Goal: Task Accomplishment & Management: Complete application form

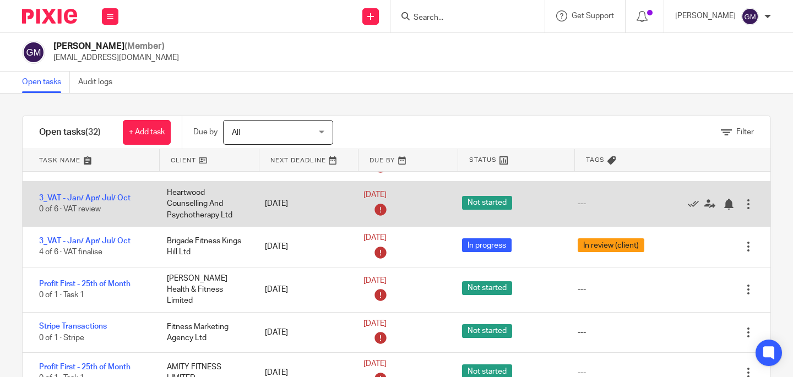
scroll to position [69, 0]
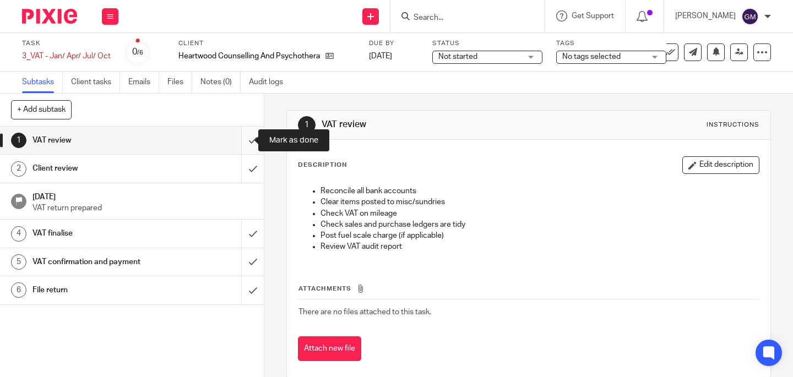
click at [238, 145] on input "submit" at bounding box center [132, 141] width 264 height 28
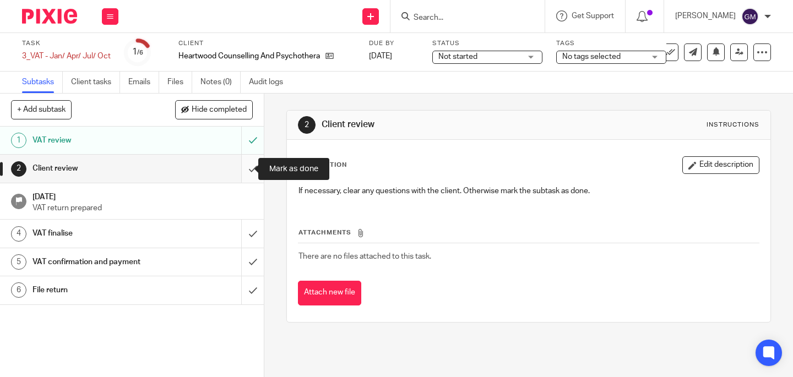
click at [245, 172] on input "submit" at bounding box center [132, 169] width 264 height 28
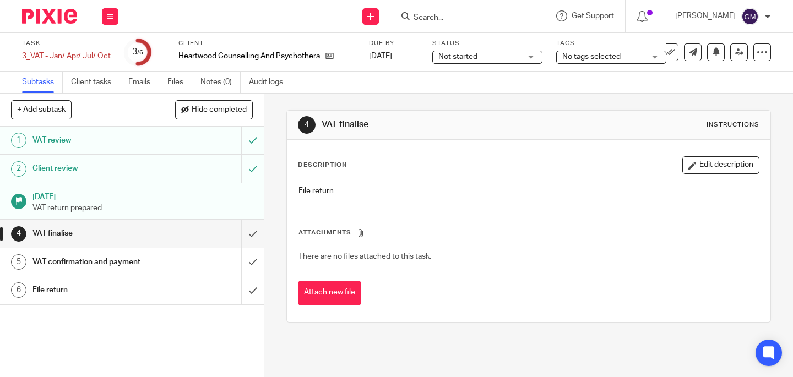
click at [191, 263] on div "VAT confirmation and payment" at bounding box center [131, 262] width 198 height 17
click at [332, 56] on icon at bounding box center [329, 56] width 8 height 8
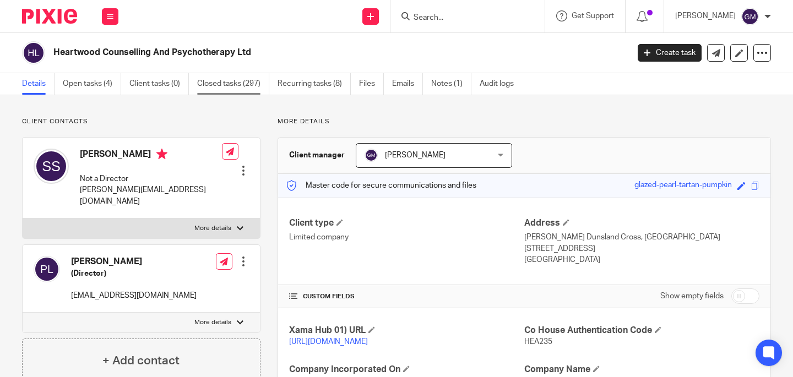
click at [237, 82] on link "Closed tasks (297)" at bounding box center [233, 83] width 72 height 21
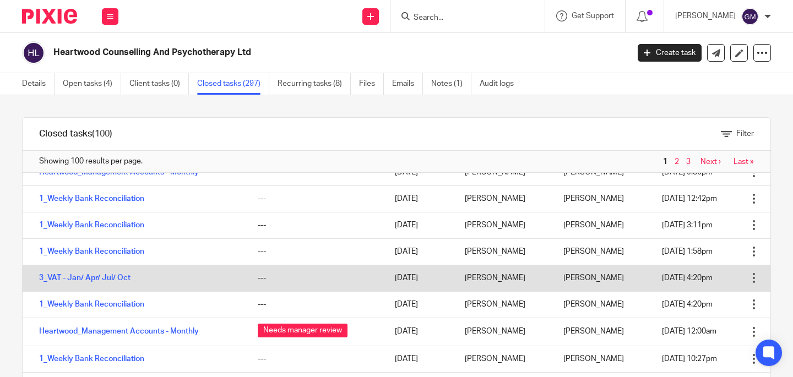
scroll to position [392, 0]
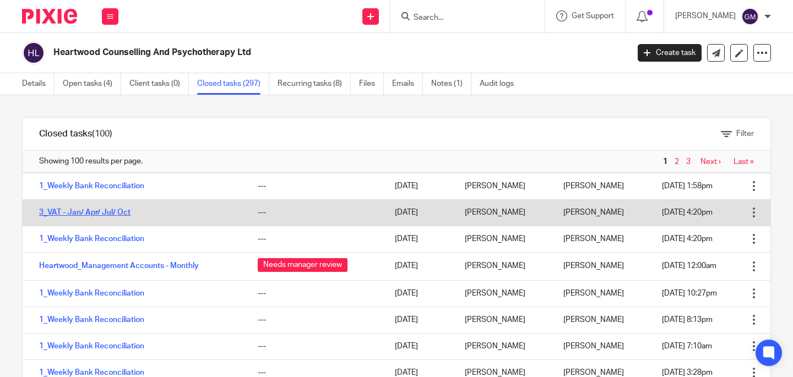
click at [117, 214] on link "3_VAT - Jan/ Apr/ Jul/ Oct" at bounding box center [84, 213] width 91 height 8
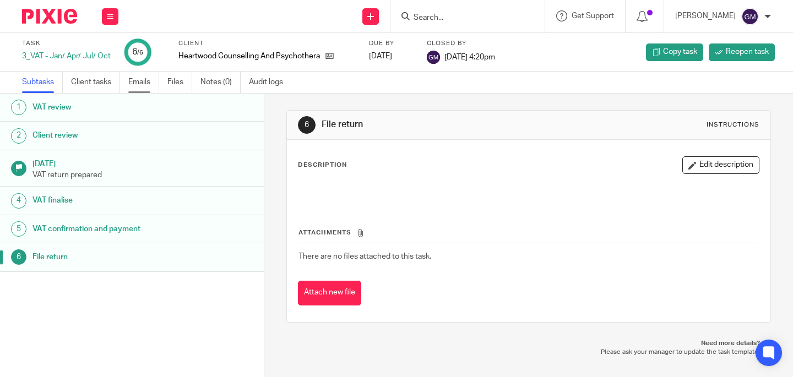
click at [143, 85] on link "Emails" at bounding box center [143, 82] width 31 height 21
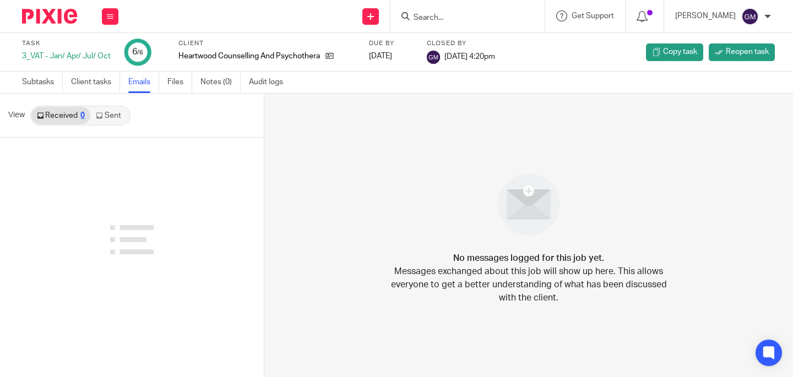
click at [106, 114] on link "Sent" at bounding box center [109, 116] width 39 height 18
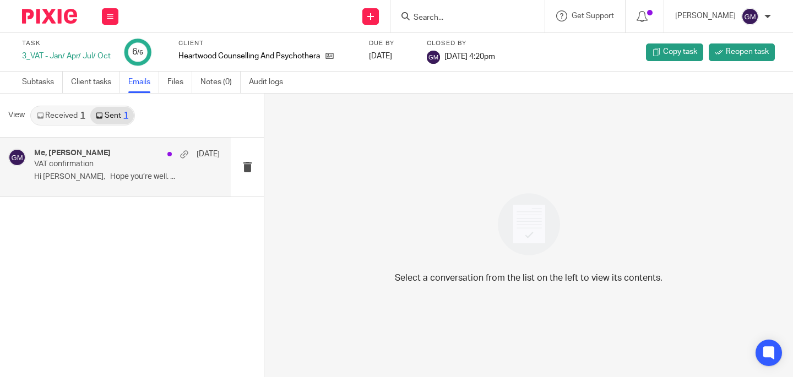
click at [115, 167] on p "VAT confirmation" at bounding box center [108, 164] width 149 height 9
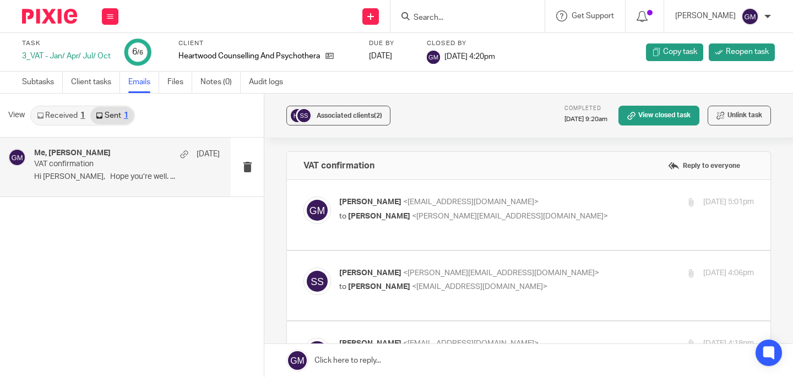
click at [414, 236] on label at bounding box center [528, 215] width 483 height 70
click at [303, 197] on input "checkbox" at bounding box center [303, 196] width 1 height 1
checkbox input "true"
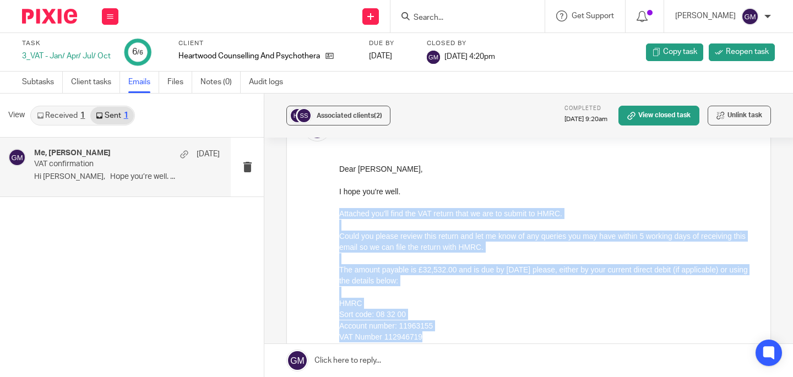
scroll to position [80, 0]
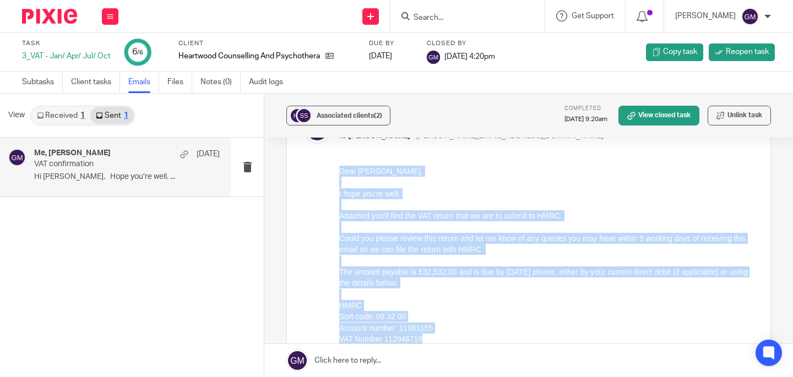
drag, startPoint x: 426, startPoint y: 341, endPoint x: 675, endPoint y: 349, distance: 248.5
click html "Dear Stephanie, I hope you're well. Attached you'll find the VAT return that we…"
copy div "Dear Stephanie, I hope you're well. Attached you'll find the VAT return that we…"
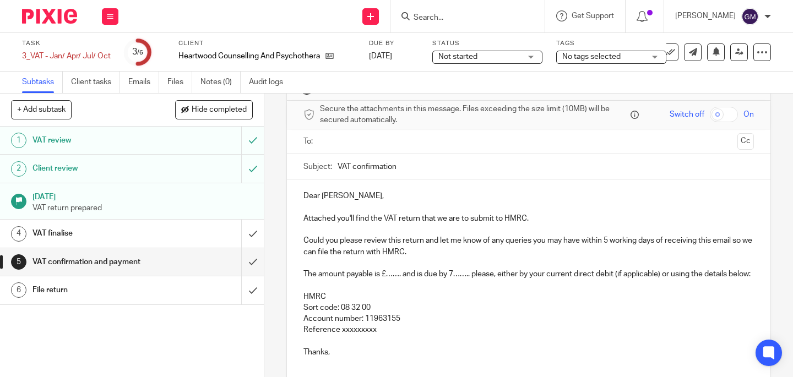
scroll to position [40, 0]
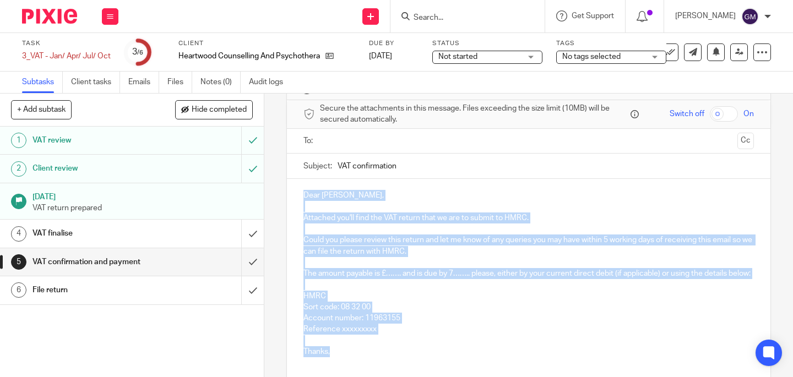
drag, startPoint x: 334, startPoint y: 366, endPoint x: 295, endPoint y: 188, distance: 182.7
click at [295, 188] on div "Dear [PERSON_NAME], Attached you'll find the VAT return that we are to submit t…" at bounding box center [528, 272] width 483 height 187
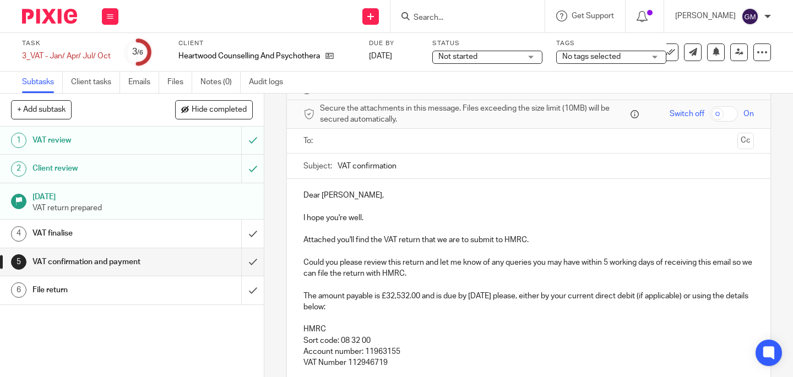
click at [475, 295] on p "The amount payable is £32,532.00 and is due by [DATE] please, either by your cu…" at bounding box center [528, 302] width 450 height 23
drag, startPoint x: 492, startPoint y: 296, endPoint x: 468, endPoint y: 296, distance: 23.7
click at [468, 296] on p "The amount payable is £32,532.00 and is due by [DATE] please, either by your cu…" at bounding box center [528, 302] width 450 height 23
drag, startPoint x: 383, startPoint y: 297, endPoint x: 417, endPoint y: 297, distance: 34.1
click at [417, 297] on p "The amount payable is £32,532.00 and is due by [DATE] please, either by your cu…" at bounding box center [528, 302] width 450 height 23
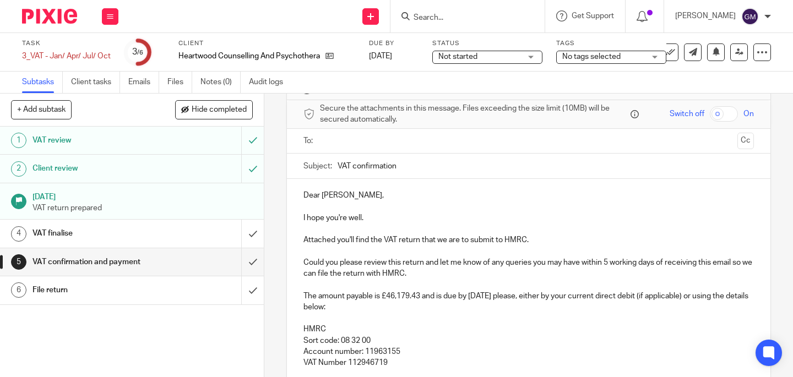
click at [396, 144] on input "text" at bounding box center [528, 141] width 409 height 13
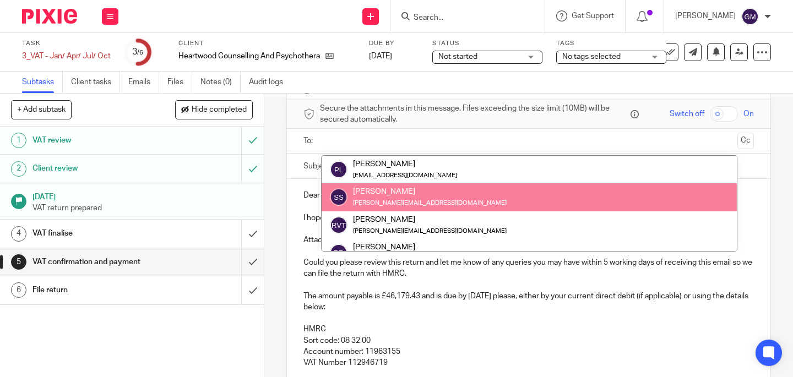
drag, startPoint x: 390, startPoint y: 195, endPoint x: 439, endPoint y: 229, distance: 59.4
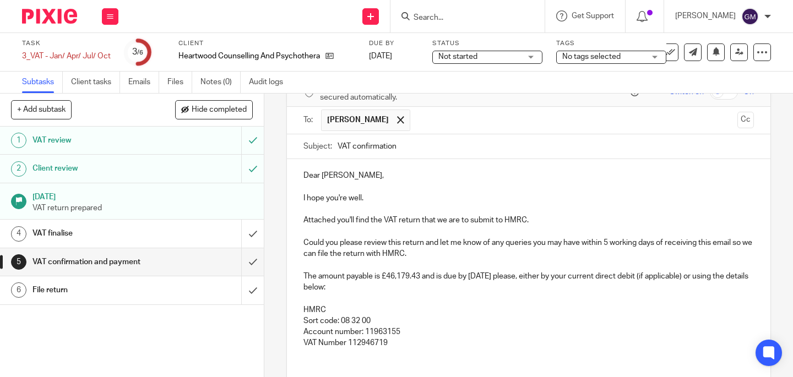
scroll to position [140, 0]
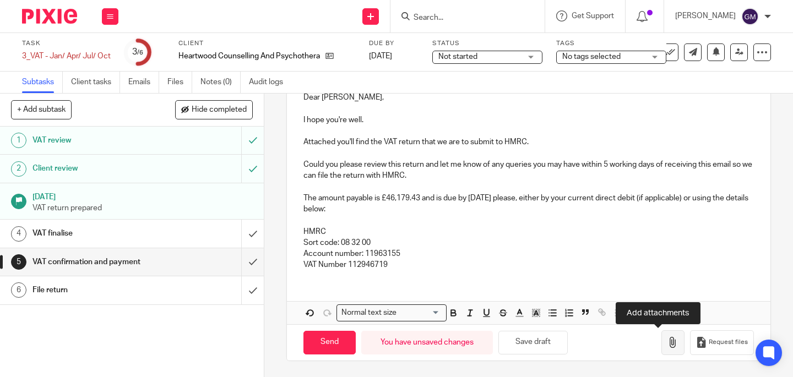
click at [664, 347] on button "button" at bounding box center [672, 342] width 23 height 25
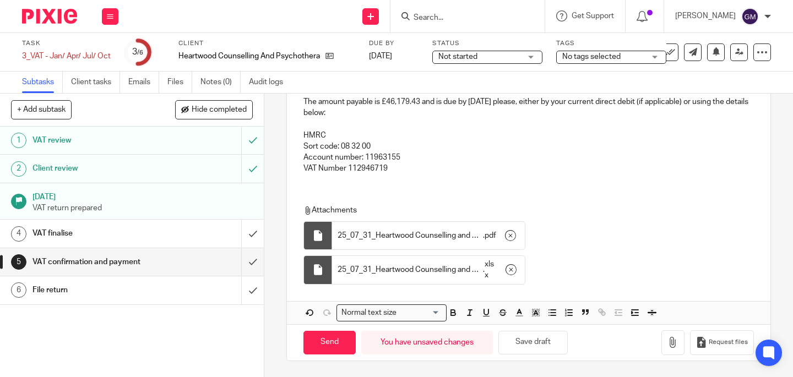
scroll to position [236, 0]
drag, startPoint x: 327, startPoint y: 344, endPoint x: 330, endPoint y: 336, distance: 8.6
click at [327, 344] on input "Send" at bounding box center [329, 343] width 52 height 24
click at [595, 58] on span "No tags selected" at bounding box center [591, 57] width 58 height 8
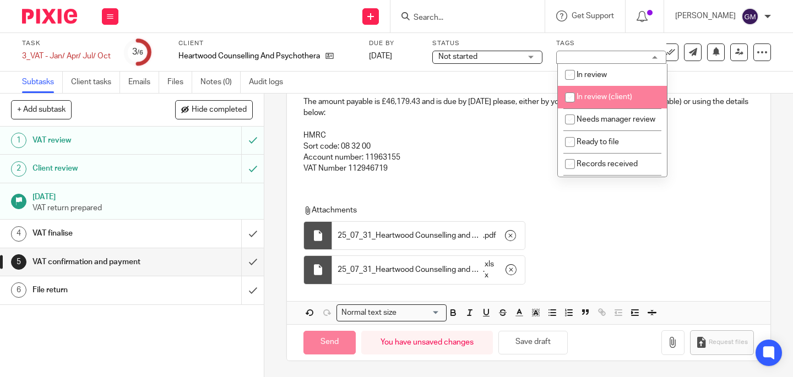
click at [591, 92] on li "In review (client)" at bounding box center [612, 97] width 109 height 23
checkbox input "true"
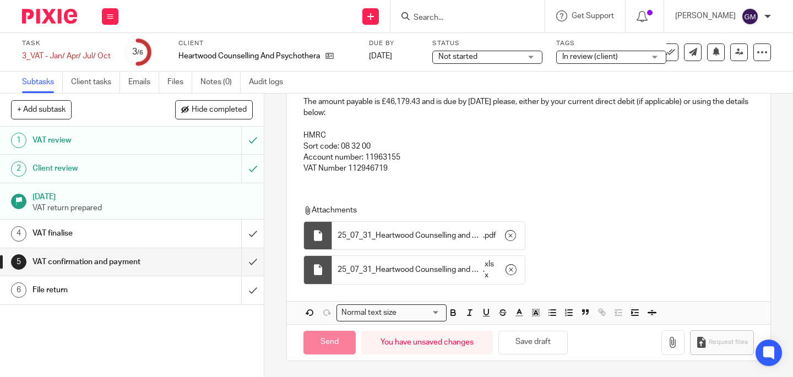
drag, startPoint x: 578, startPoint y: 254, endPoint x: 579, endPoint y: 246, distance: 8.3
click at [578, 254] on div "Attachments 25_07_31_Heartwood Counselling and Psychotherapy Limited - VAT Retu…" at bounding box center [524, 247] width 443 height 85
type input "Sent"
